Goal: Feedback & Contribution: Submit feedback/report problem

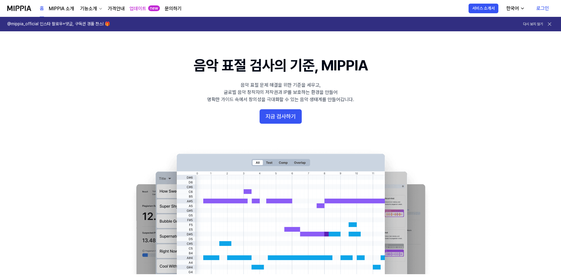
click at [543, 9] on link "로그인" at bounding box center [543, 8] width 22 height 17
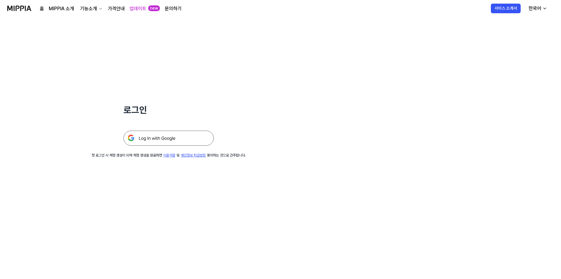
click at [170, 140] on img at bounding box center [168, 138] width 90 height 15
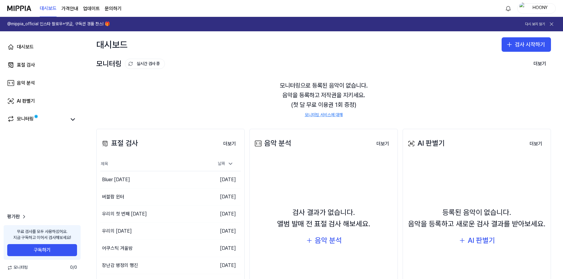
click at [543, 10] on div "HOONY" at bounding box center [540, 8] width 23 height 7
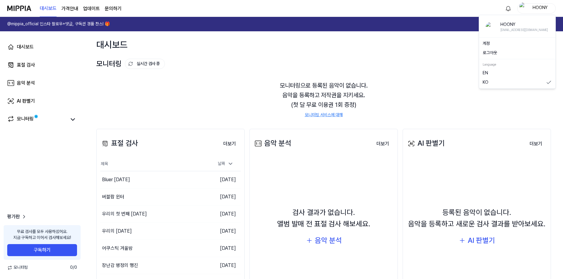
click at [417, 55] on div "대시보드 검사 시작하기" at bounding box center [323, 44] width 479 height 27
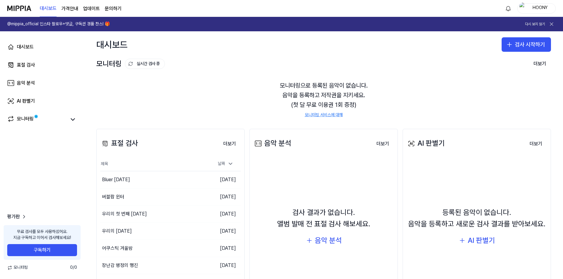
click at [556, 23] on link "@mippia_official 인스타 팔로우+댓글, 구독권 경품 찬스! 🎁 다시 보지 않기" at bounding box center [281, 24] width 563 height 14
click at [108, 9] on link "문의하기" at bounding box center [113, 8] width 17 height 7
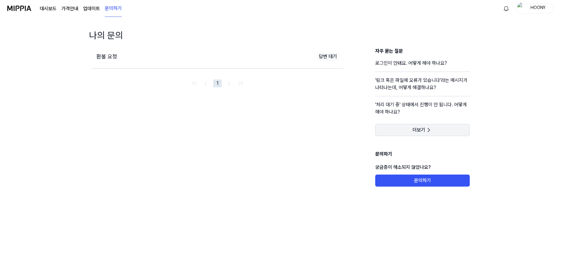
click at [434, 130] on button "더보기" at bounding box center [422, 130] width 95 height 12
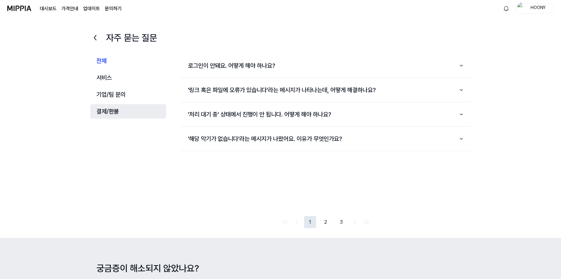
click at [118, 114] on button "결제/환불" at bounding box center [128, 111] width 76 height 14
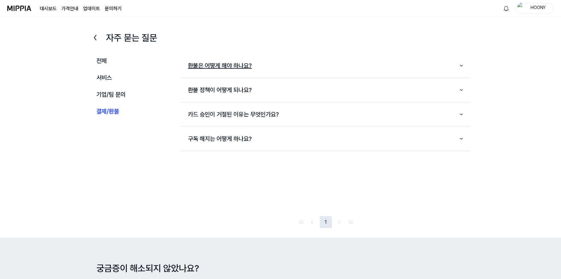
click at [235, 62] on button "환불은 어떻게 해야 하나요?" at bounding box center [326, 65] width 290 height 19
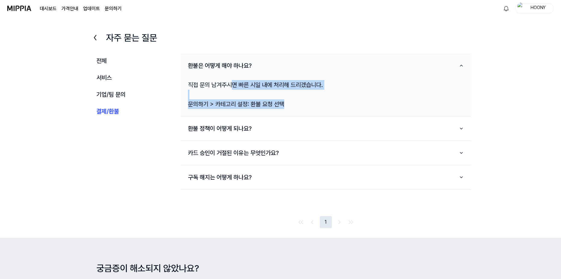
drag, startPoint x: 234, startPoint y: 79, endPoint x: 317, endPoint y: 103, distance: 87.1
click at [317, 103] on div "직접 문의 남겨주시면 빠른 시일 내에 처리해 드리겠습니다. 문의하기 > 카테고리 설정: 환불 요청 선택" at bounding box center [326, 94] width 290 height 39
click at [318, 105] on div "직접 문의 남겨주시면 빠른 시일 내에 처리해 드리겠습니다. 문의하기 > 카테고리 설정: 환불 요청 선택" at bounding box center [326, 94] width 290 height 39
drag, startPoint x: 227, startPoint y: 101, endPoint x: 303, endPoint y: 102, distance: 75.9
click at [296, 102] on div "직접 문의 남겨주시면 빠른 시일 내에 처리해 드리겠습니다. 문의하기 > 카테고리 설정: 환불 요청 선택" at bounding box center [326, 94] width 290 height 39
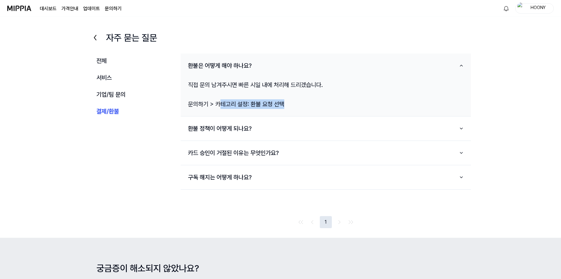
click at [303, 102] on div "직접 문의 남겨주시면 빠른 시일 내에 처리해 드리겠습니다. 문의하기 > 카테고리 설정: 환불 요청 선택" at bounding box center [326, 94] width 290 height 39
click at [206, 127] on button "환불 정책이 어떻게 되나요?" at bounding box center [326, 128] width 290 height 19
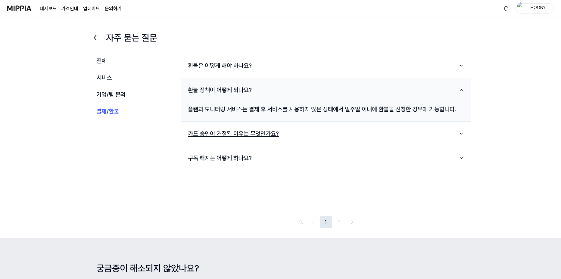
click at [227, 134] on button "카드 승인이 거절된 이유는 무엇인가요?" at bounding box center [326, 133] width 290 height 19
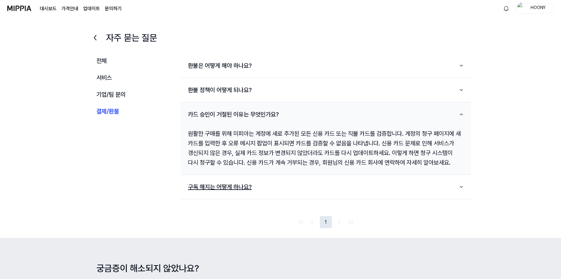
click at [215, 192] on button "구독 해지는 어떻게 하나요?" at bounding box center [326, 186] width 290 height 19
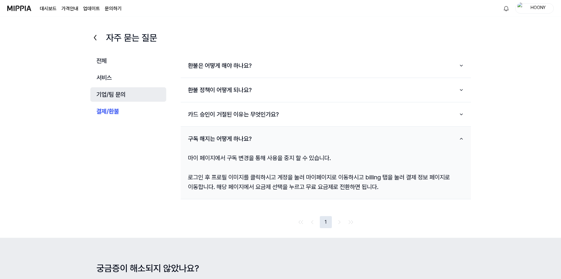
click at [97, 98] on button "기업/팀 문의" at bounding box center [128, 94] width 76 height 14
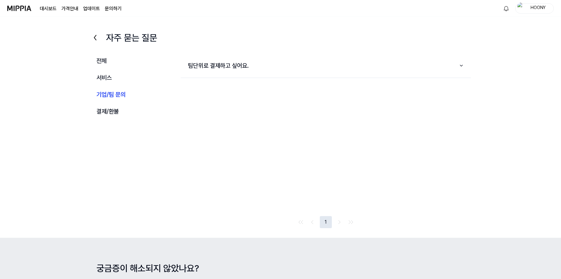
click at [239, 52] on div "자주 묻는 질문 전체 서비스 기업/팀 문의 결제/환불 전체 서비스 기업/팀 문의 결제/환불 팀단위로 결제하고 싶어요. 1" at bounding box center [280, 132] width 385 height 211
click at [144, 73] on button "서비스" at bounding box center [128, 77] width 76 height 14
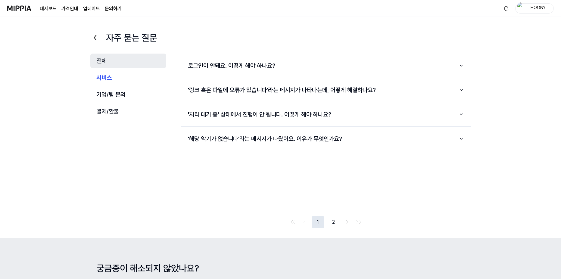
click at [134, 65] on button "전체" at bounding box center [128, 61] width 76 height 14
click at [41, 9] on link "대시보드" at bounding box center [48, 8] width 17 height 7
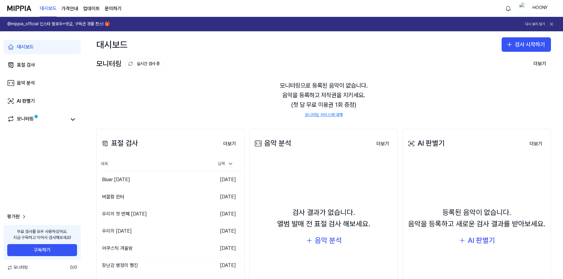
click at [116, 8] on link "문의하기" at bounding box center [113, 8] width 17 height 7
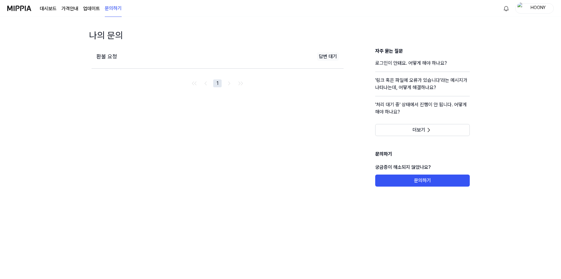
click at [118, 54] on div "환불 요청" at bounding box center [154, 56] width 116 height 9
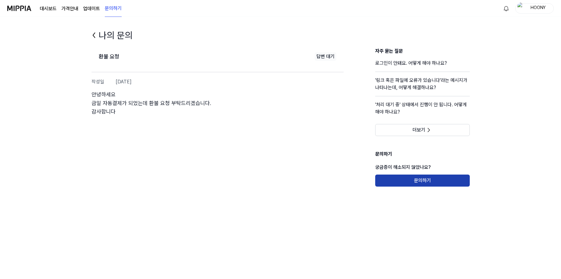
click at [430, 182] on button "문의하기" at bounding box center [422, 181] width 95 height 12
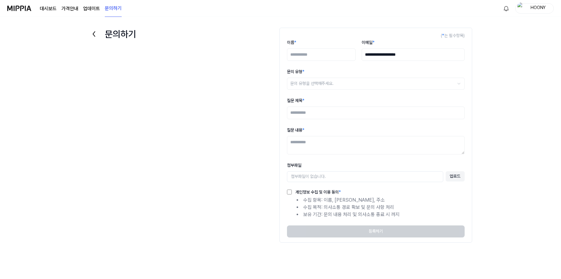
click at [316, 52] on input "이름 *" at bounding box center [321, 54] width 69 height 13
type input "*"
type input "***"
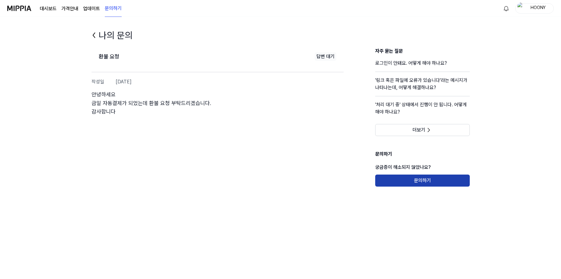
click at [415, 184] on button "문의하기" at bounding box center [422, 181] width 95 height 12
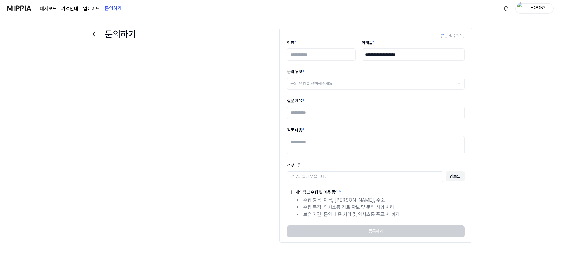
click at [339, 53] on input "이름 *" at bounding box center [321, 54] width 69 height 13
type input "*"
type input "***"
click at [320, 90] on body "**********" at bounding box center [280, 139] width 561 height 279
select select "******"
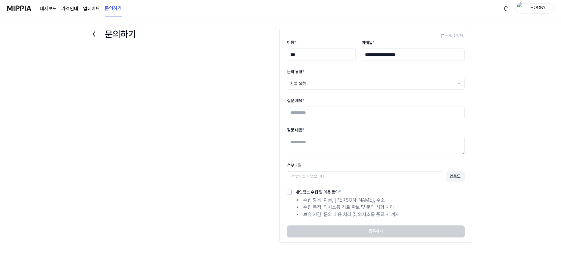
click at [321, 113] on input "질문 제목 *" at bounding box center [376, 113] width 178 height 13
type input "*"
type input "*****"
type textarea "**********"
click at [332, 194] on label "개인정보 수집 및 이용 동의 *" at bounding box center [316, 192] width 49 height 4
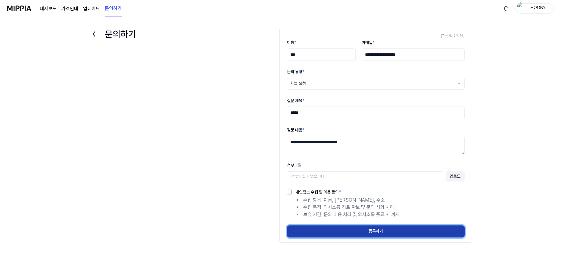
click at [380, 233] on button "등록하기" at bounding box center [376, 232] width 178 height 12
select select
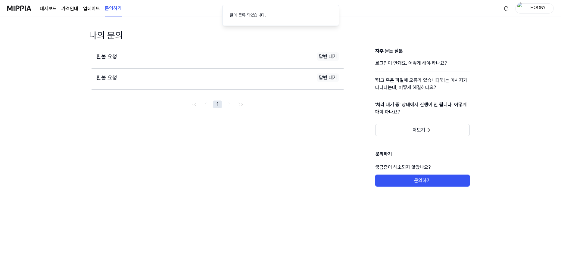
click at [273, 82] on div "환불 요청 답변 대기" at bounding box center [218, 78] width 252 height 18
click at [112, 79] on span "환불 요청" at bounding box center [106, 77] width 21 height 6
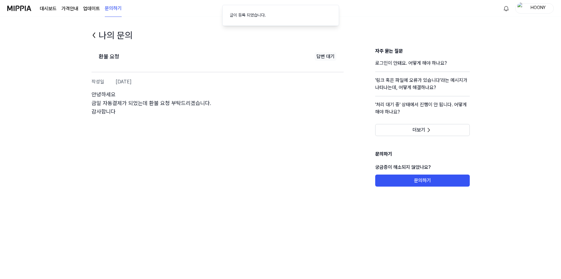
click at [115, 55] on h2 "환불 요청" at bounding box center [109, 56] width 20 height 9
click at [120, 60] on div "환불 요청 답변 대기" at bounding box center [218, 57] width 252 height 18
click at [95, 37] on icon at bounding box center [94, 35] width 2 height 5
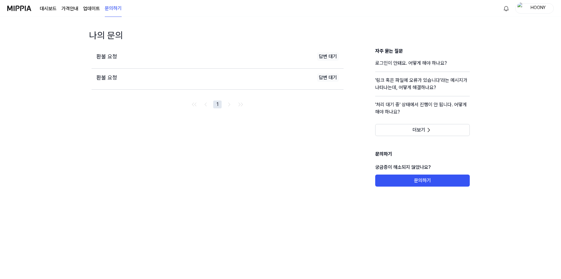
click at [111, 55] on span "환불 요청" at bounding box center [106, 56] width 21 height 6
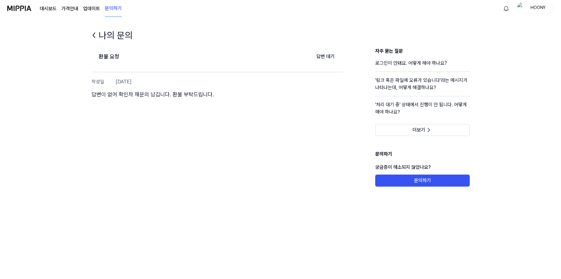
click at [95, 38] on icon at bounding box center [94, 35] width 10 height 10
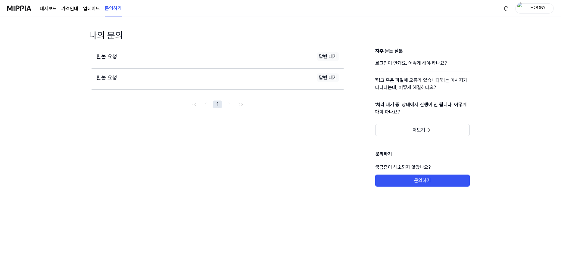
click at [107, 74] on div "환불 요청" at bounding box center [154, 77] width 116 height 9
